Goal: Task Accomplishment & Management: Manage account settings

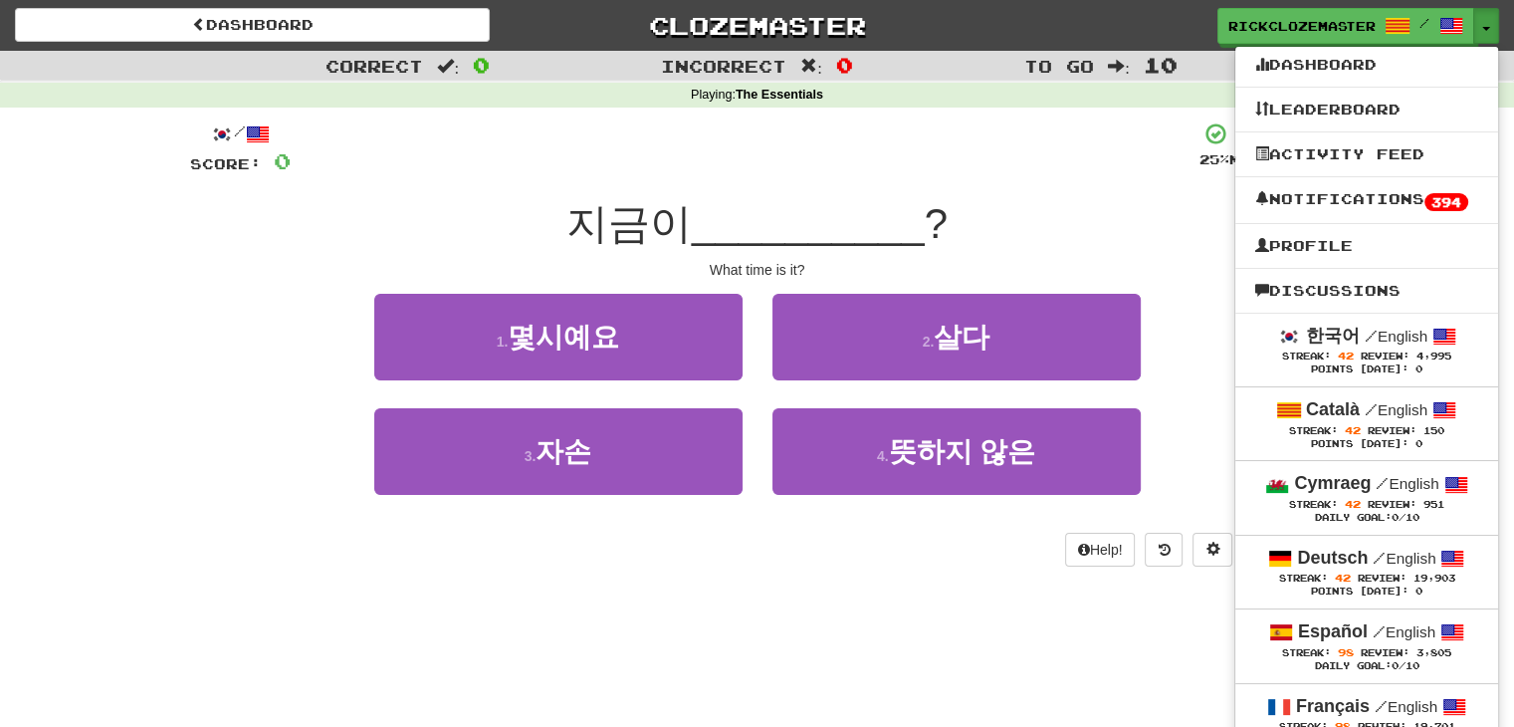
click at [904, 202] on span "__________" at bounding box center [808, 223] width 233 height 47
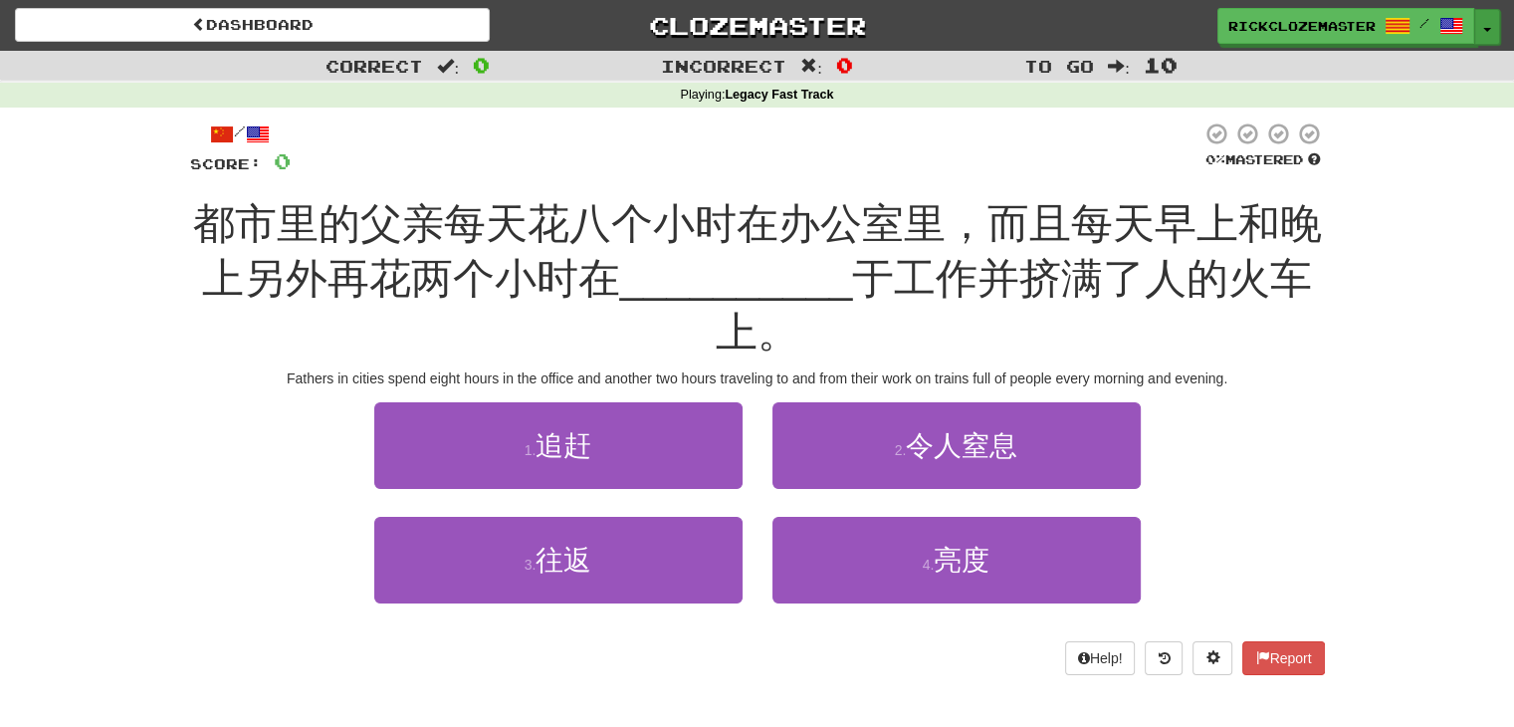
click at [1491, 33] on button "Toggle Dropdown" at bounding box center [1487, 27] width 26 height 36
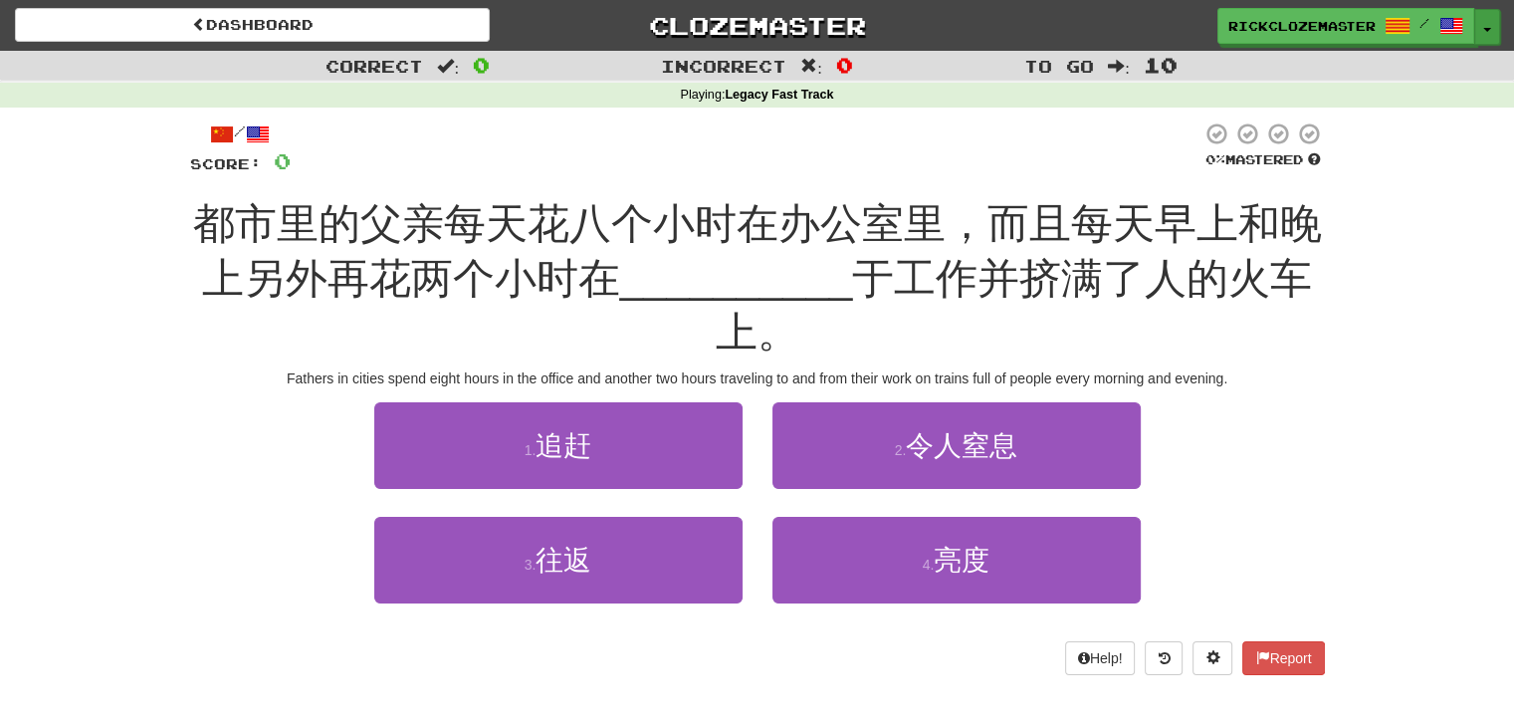
click at [1494, 24] on button "Toggle Dropdown" at bounding box center [1487, 27] width 26 height 36
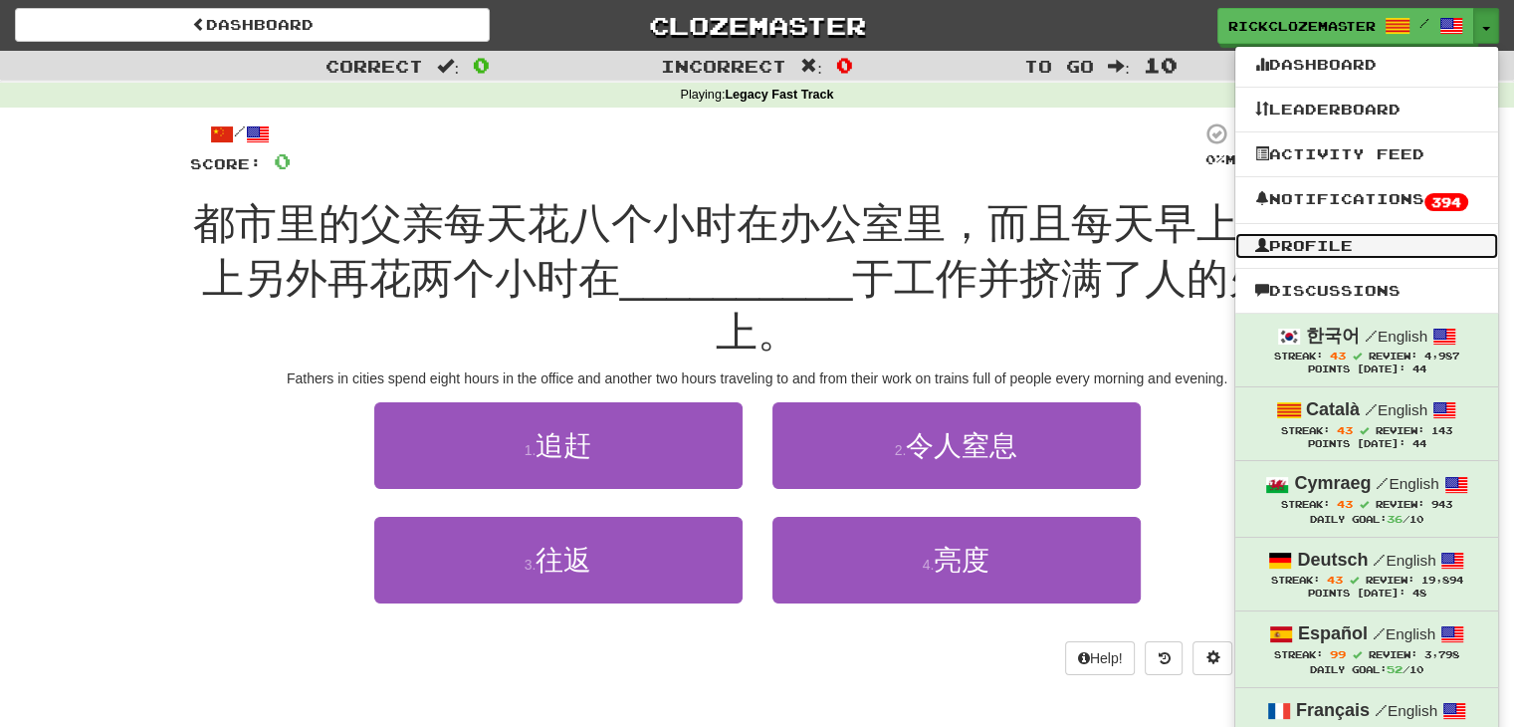
click at [1326, 239] on link "Profile" at bounding box center [1366, 246] width 263 height 26
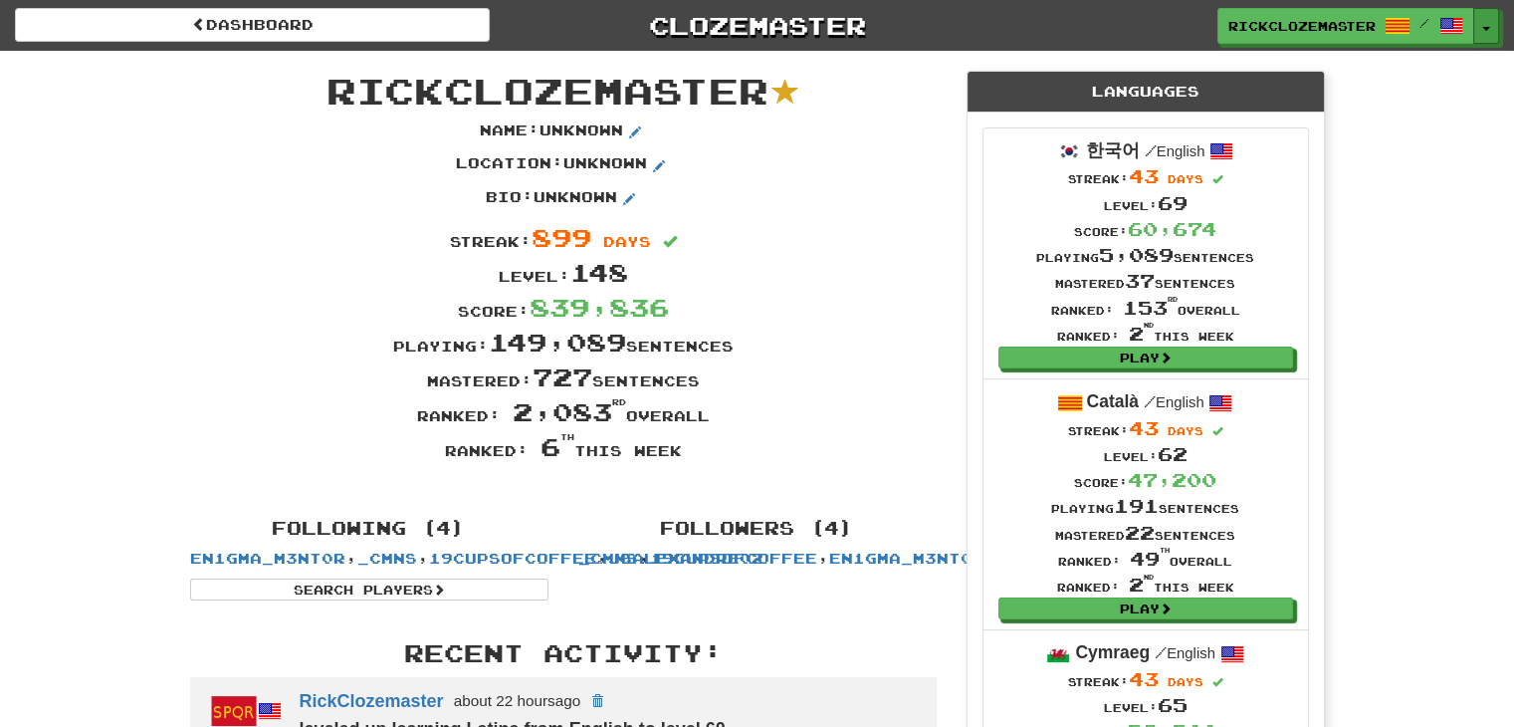
click at [1489, 28] on span "button" at bounding box center [1486, 29] width 8 height 4
